Goal: Task Accomplishment & Management: Use online tool/utility

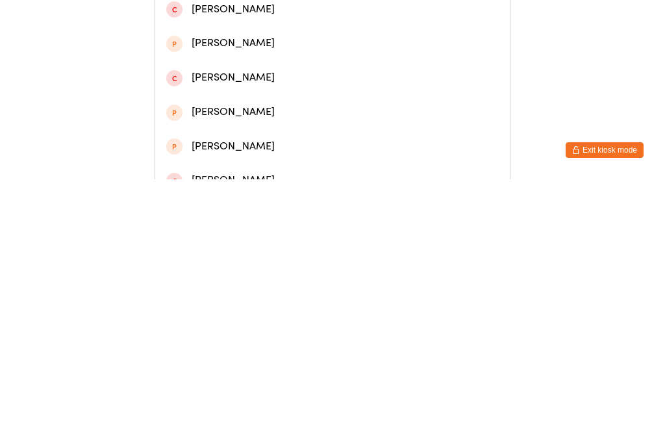
type input "[PERSON_NAME]"
click at [231, 167] on div "[PERSON_NAME]" at bounding box center [332, 159] width 332 height 18
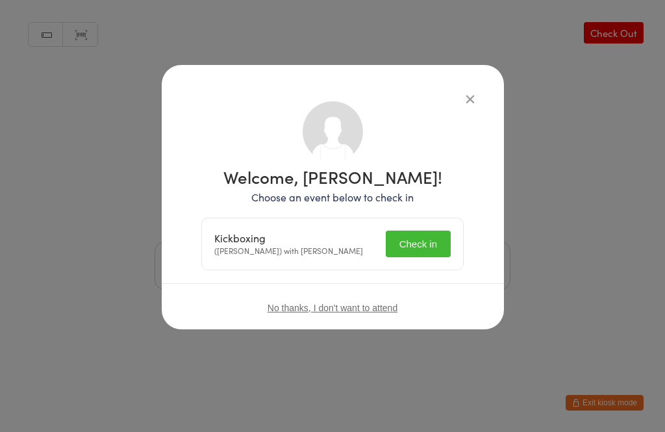
click at [423, 243] on button "Check in" at bounding box center [417, 243] width 65 height 27
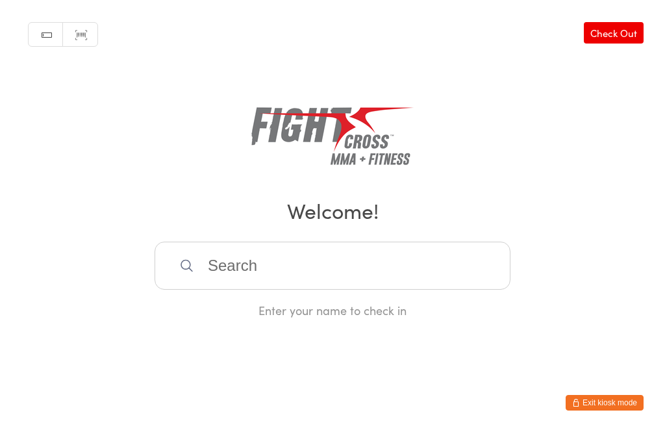
click at [219, 286] on input "search" at bounding box center [332, 265] width 356 height 48
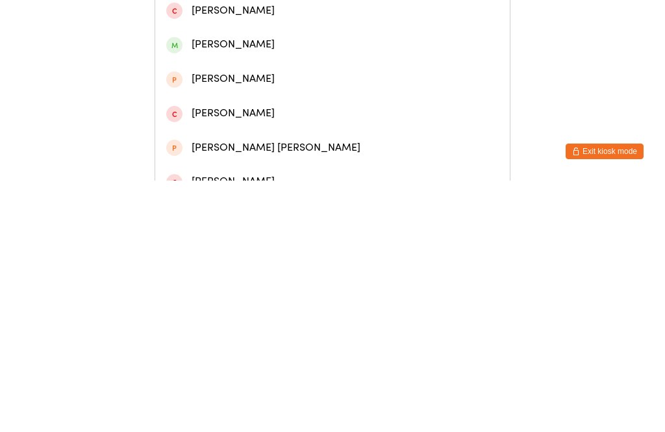
type input "[PERSON_NAME]"
click at [217, 99] on div "[PERSON_NAME]" at bounding box center [332, 91] width 332 height 18
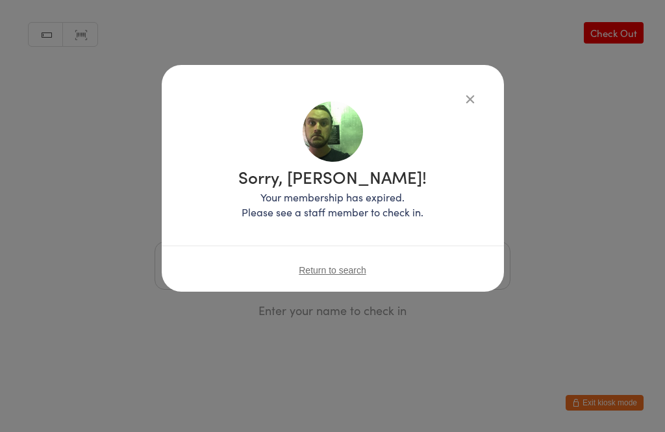
click at [463, 97] on icon "button" at bounding box center [470, 99] width 14 height 14
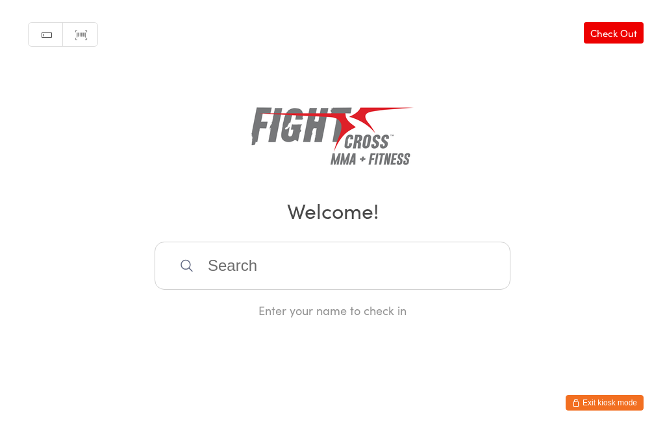
click at [263, 277] on input "search" at bounding box center [332, 265] width 356 height 48
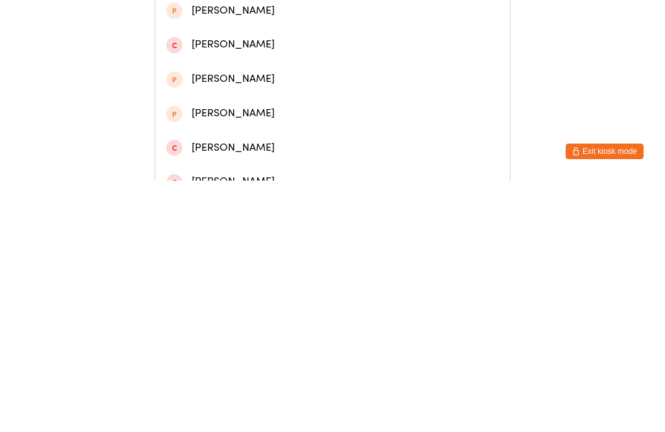
type input "Benja"
click at [241, 64] on div "[PERSON_NAME]" at bounding box center [332, 56] width 332 height 18
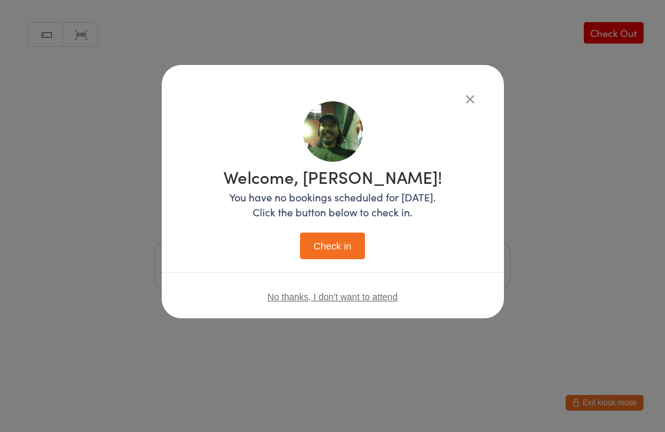
click at [338, 252] on button "Check in" at bounding box center [332, 245] width 65 height 27
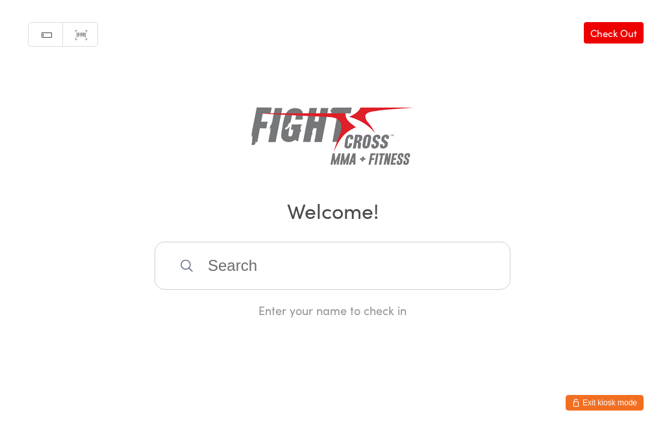
click at [398, 286] on input "search" at bounding box center [332, 265] width 356 height 48
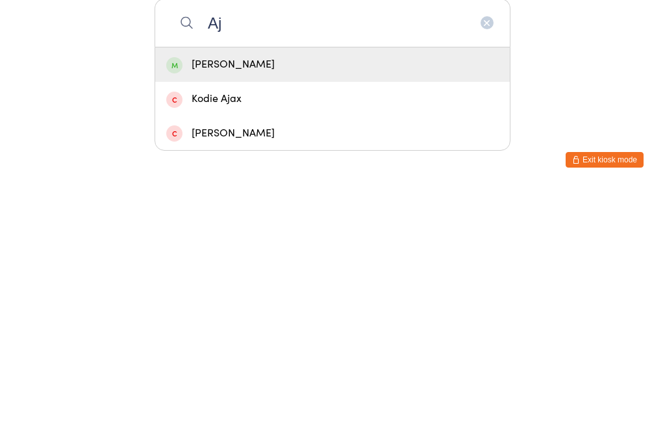
type input "Aj"
click at [275, 299] on div "[PERSON_NAME]" at bounding box center [332, 308] width 332 height 18
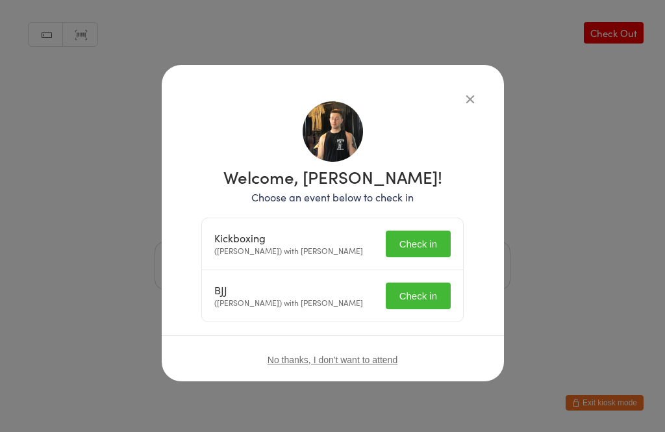
click at [426, 247] on button "Check in" at bounding box center [417, 243] width 65 height 27
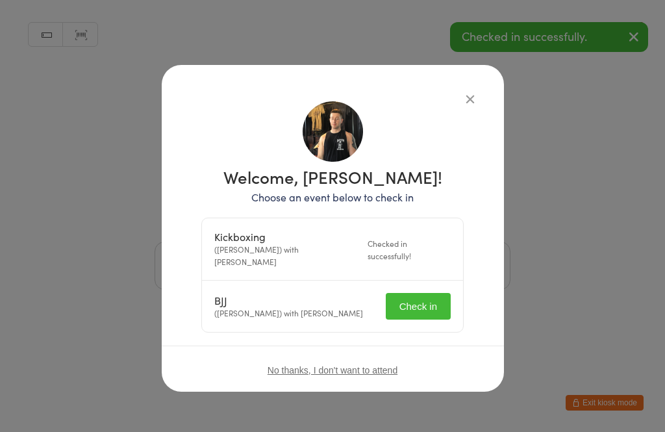
click at [424, 304] on button "Check in" at bounding box center [417, 306] width 65 height 27
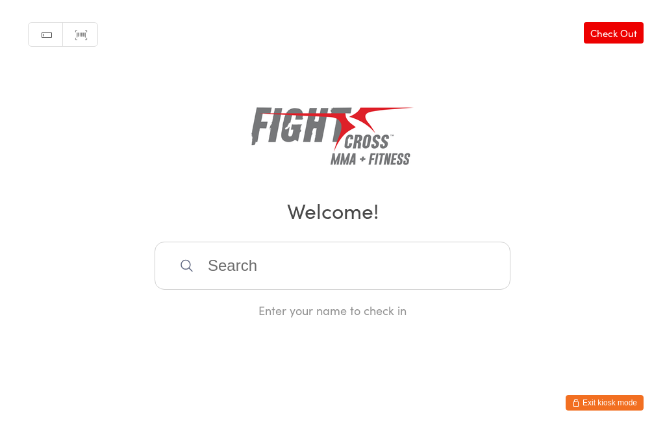
click at [226, 266] on input "search" at bounding box center [332, 265] width 356 height 48
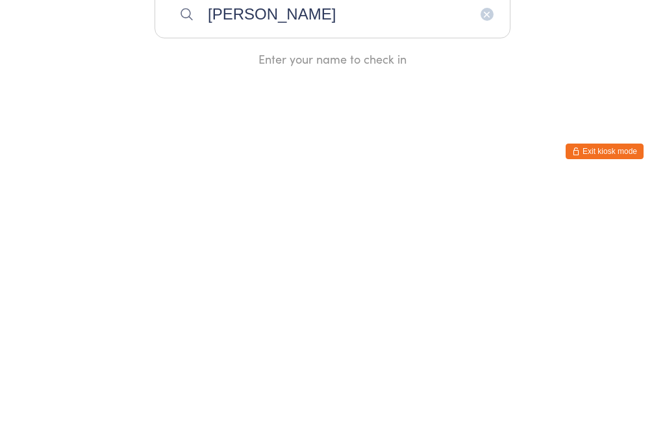
type input "[PERSON_NAME]"
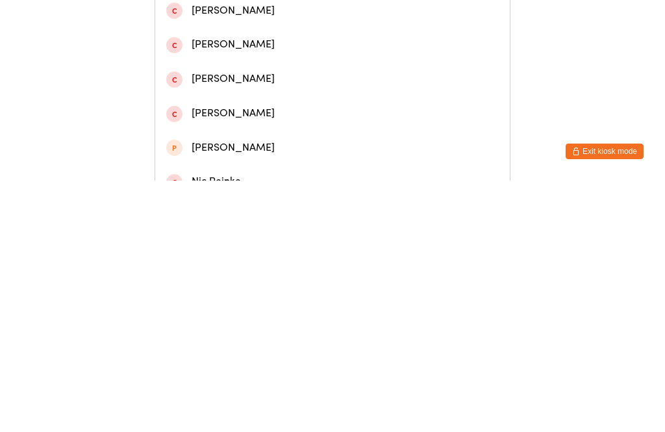
click at [283, 58] on div "[PERSON_NAME]" at bounding box center [332, 56] width 332 height 18
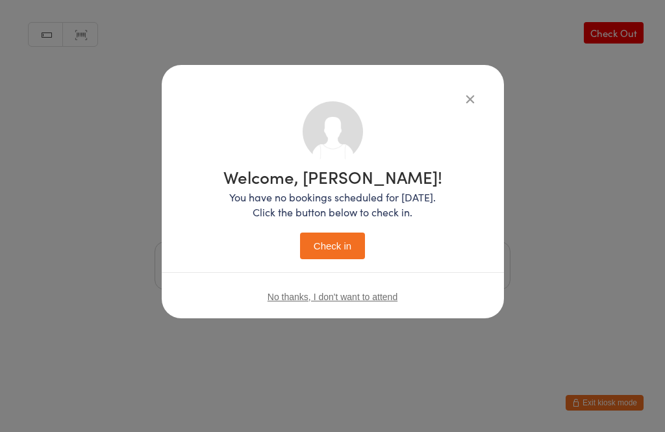
click at [335, 238] on button "Check in" at bounding box center [332, 245] width 65 height 27
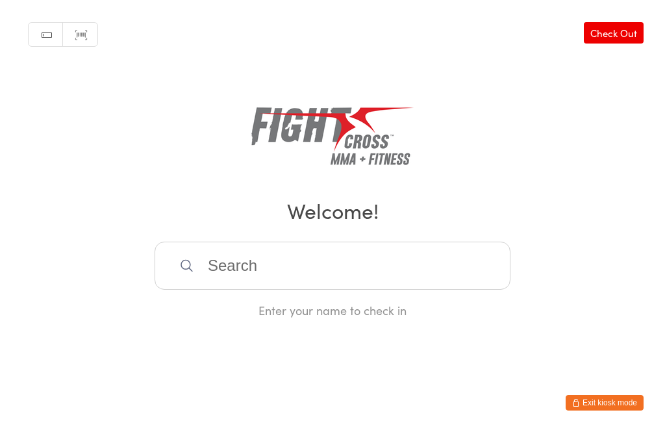
click at [400, 289] on input "search" at bounding box center [332, 265] width 356 height 48
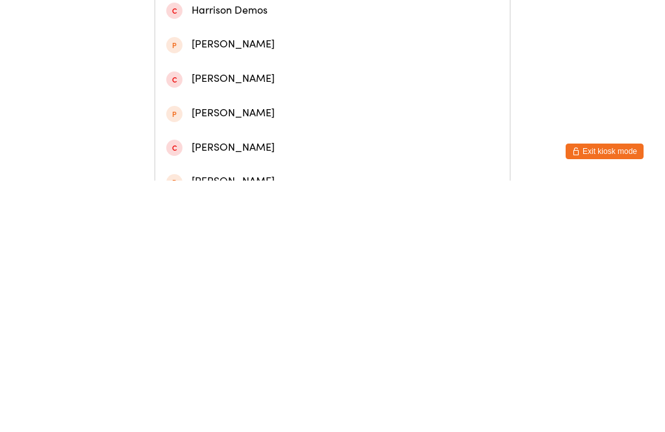
type input "[PERSON_NAME]"
click at [297, 58] on div "[PERSON_NAME]" at bounding box center [332, 56] width 332 height 18
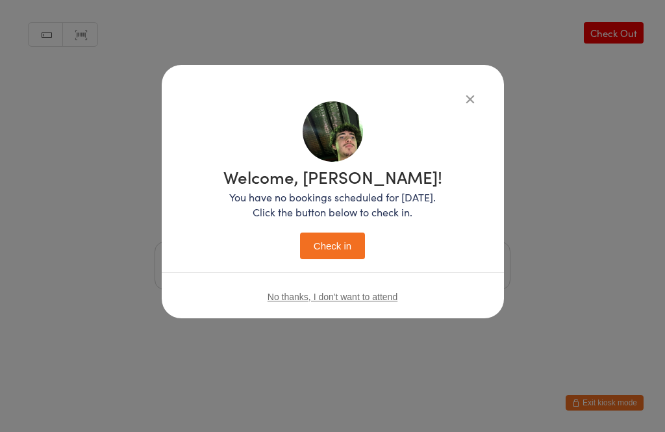
click at [341, 247] on button "Check in" at bounding box center [332, 245] width 65 height 27
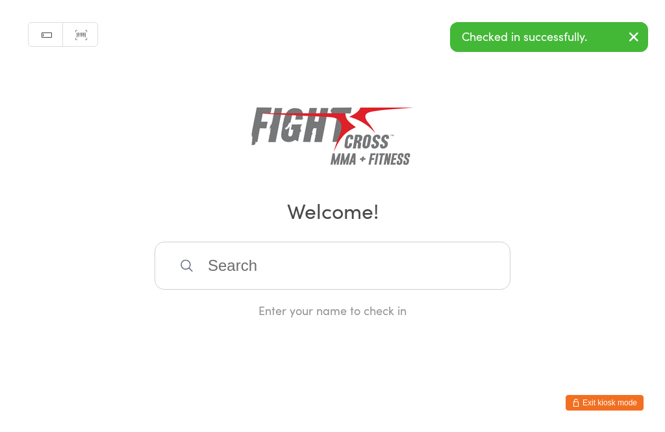
click at [409, 263] on input "search" at bounding box center [332, 265] width 356 height 48
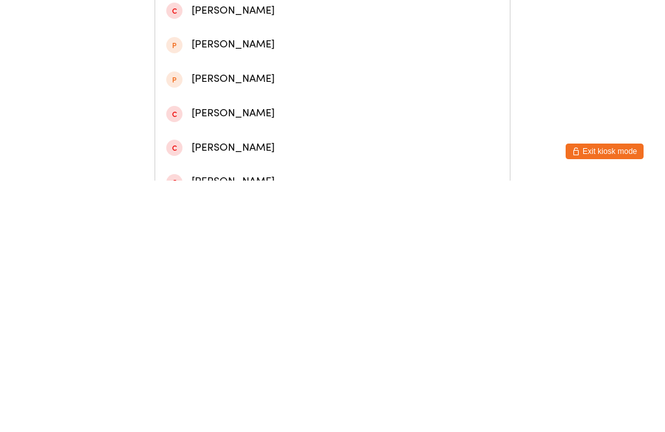
type input "[PERSON_NAME]"
click at [276, 62] on div "[PERSON_NAME]" at bounding box center [332, 56] width 332 height 18
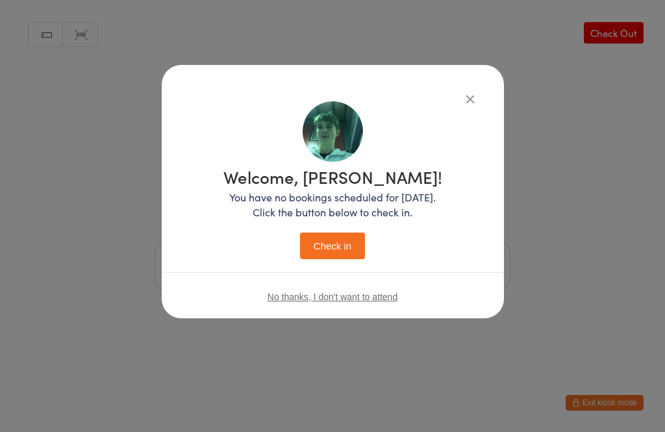
click at [330, 251] on button "Check in" at bounding box center [332, 245] width 65 height 27
